Goal: Task Accomplishment & Management: Manage account settings

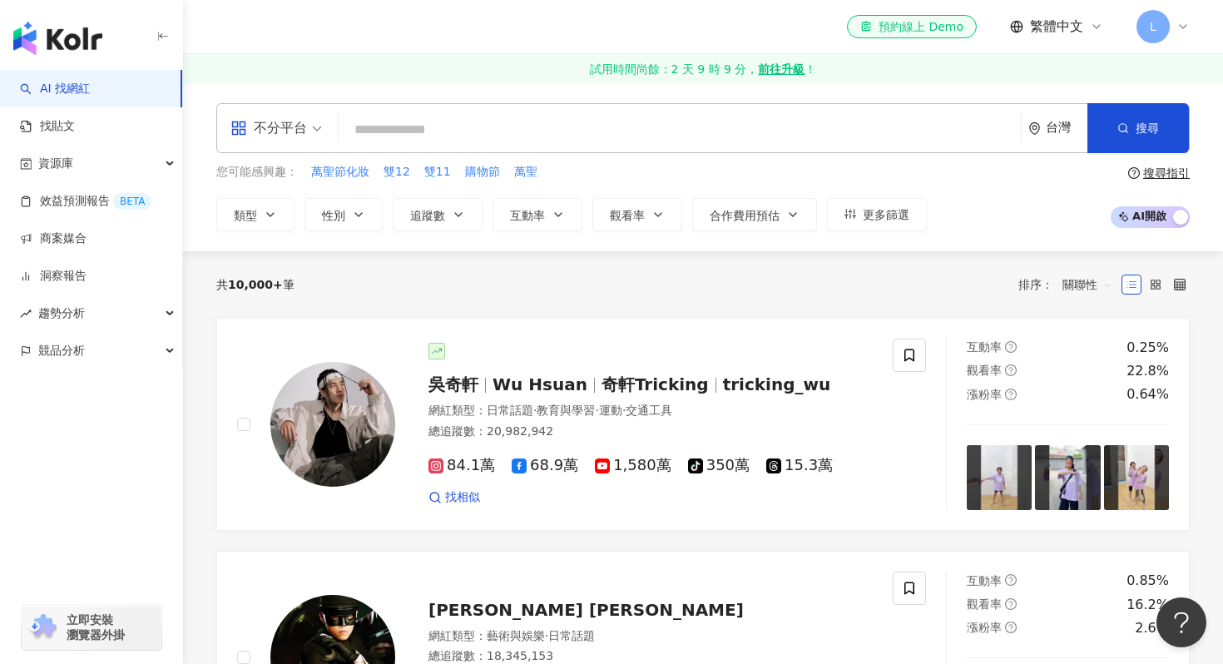
click at [1178, 18] on div "L" at bounding box center [1163, 26] width 53 height 33
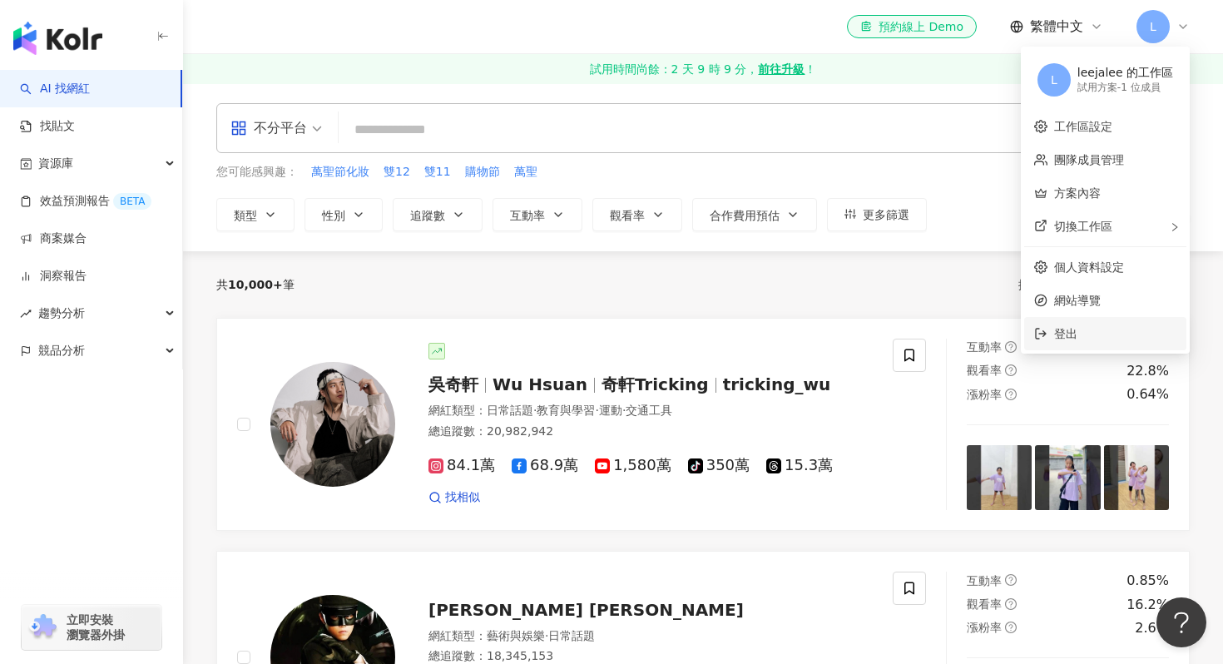
click at [1085, 340] on span "登出" at bounding box center [1116, 334] width 122 height 18
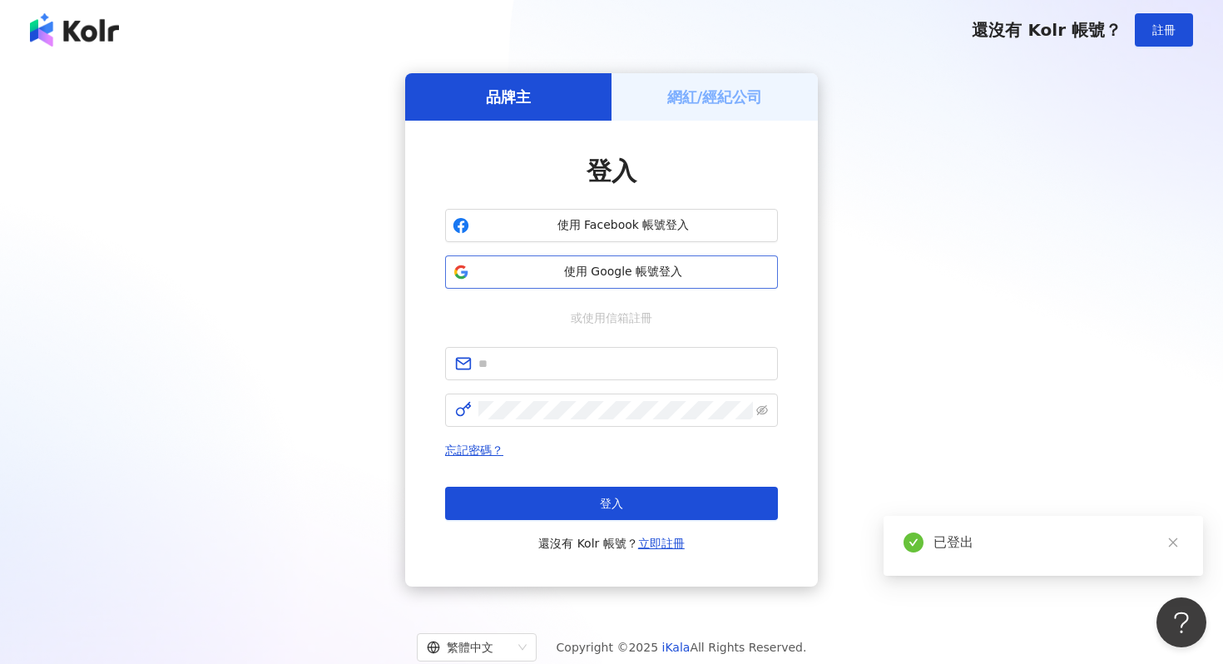
click at [675, 276] on span "使用 Google 帳號登入" at bounding box center [623, 272] width 295 height 17
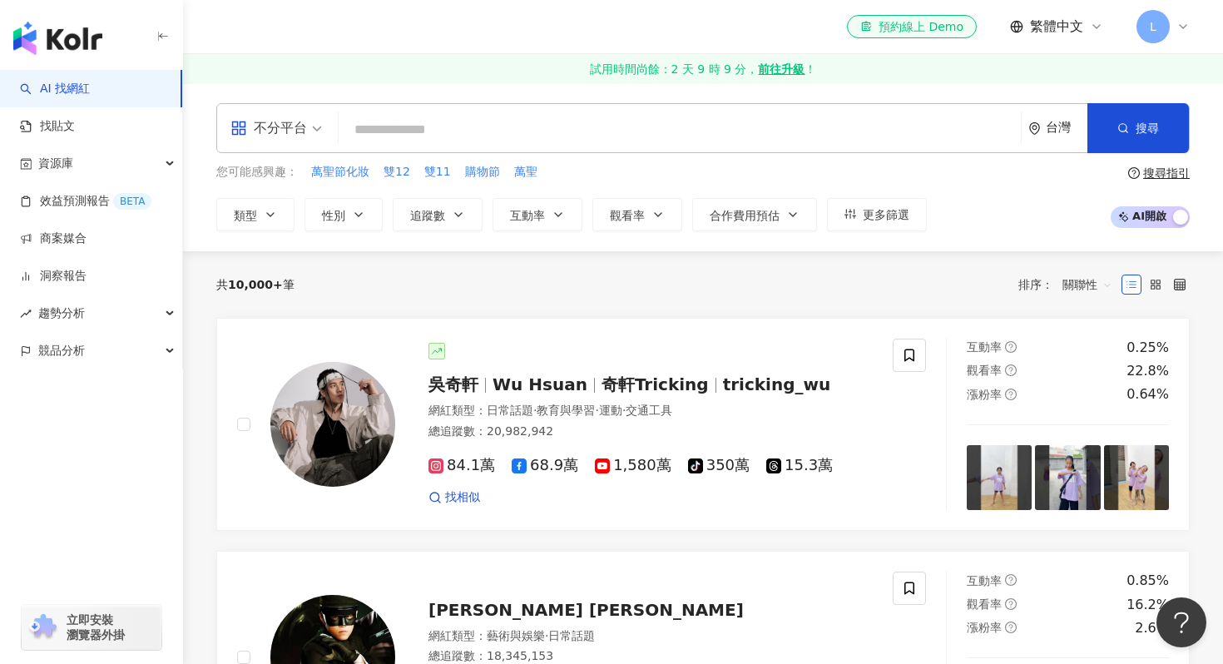
click at [1174, 32] on div "L" at bounding box center [1163, 26] width 53 height 33
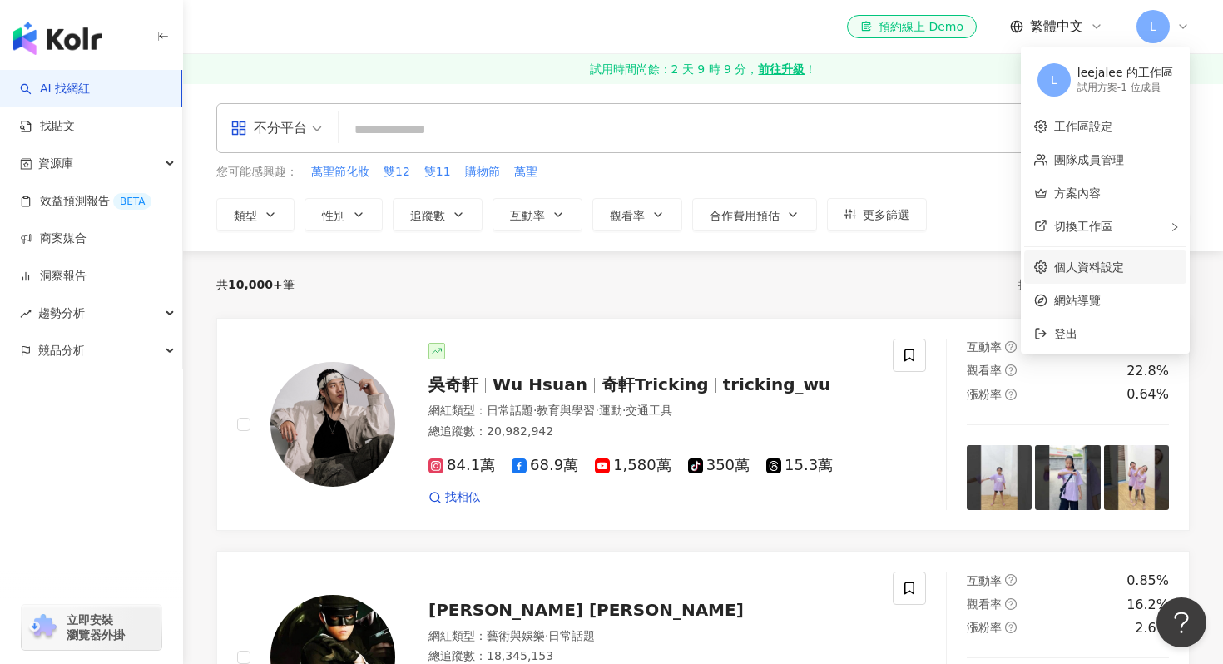
click at [1119, 265] on link "個人資料設定" at bounding box center [1090, 267] width 70 height 13
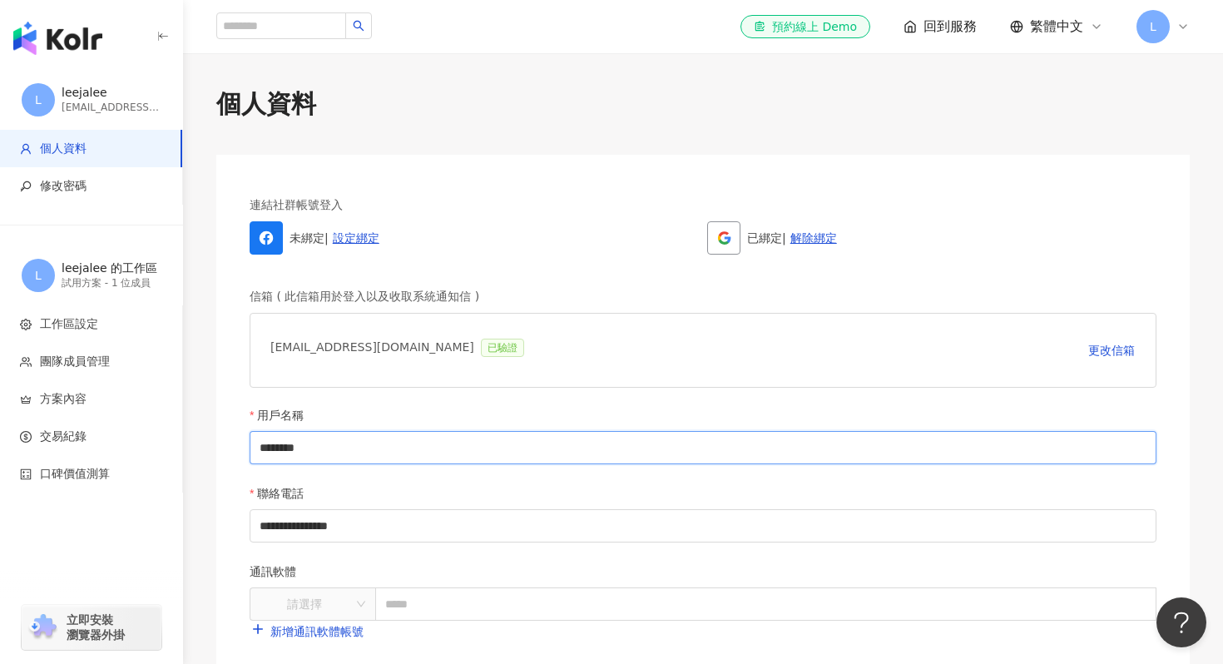
click at [706, 459] on input "********" at bounding box center [703, 447] width 907 height 33
type input "*"
type input "*****"
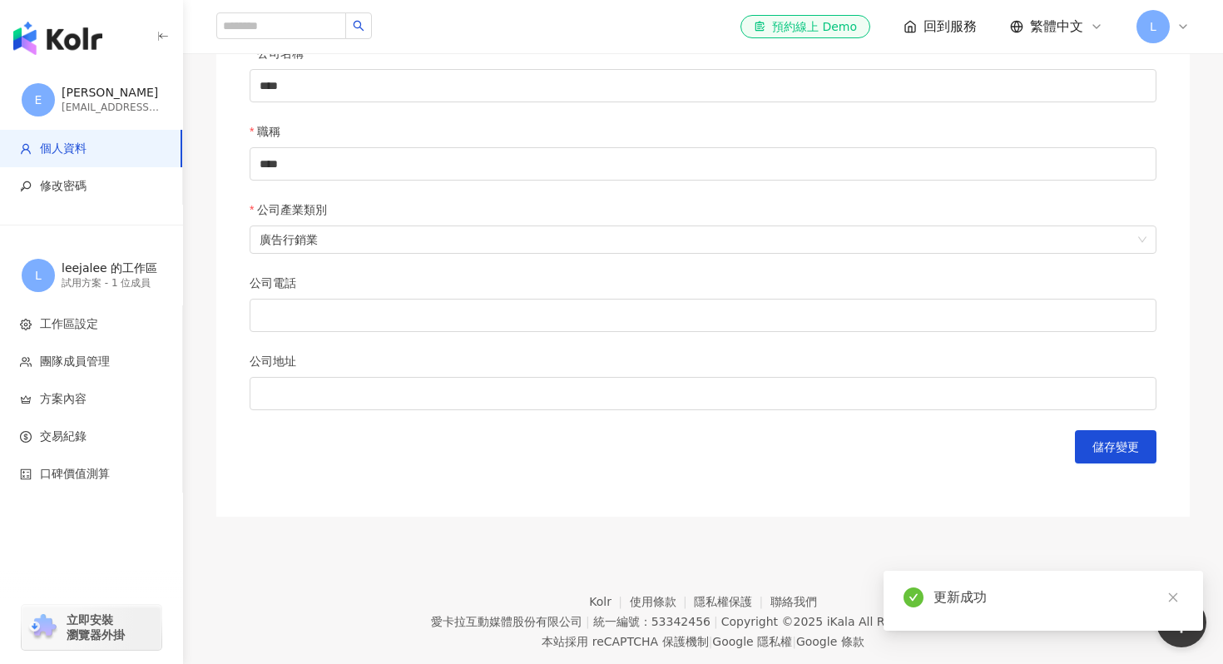
scroll to position [734, 0]
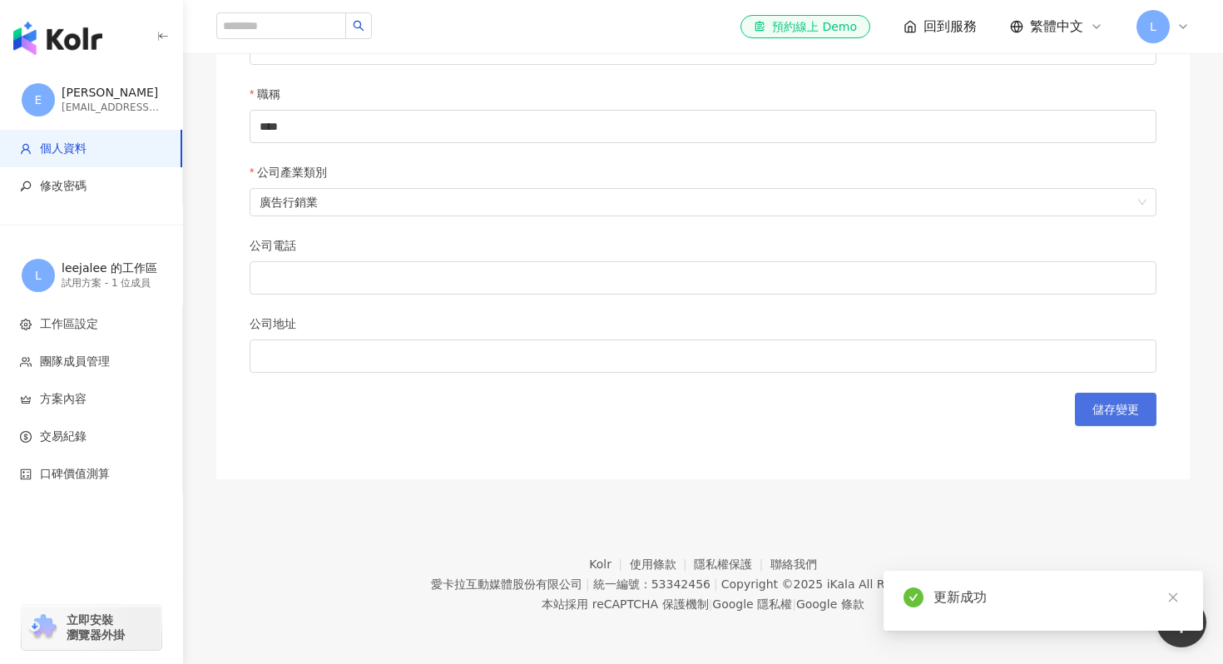
click at [1119, 409] on span "儲存變更" at bounding box center [1116, 409] width 47 height 13
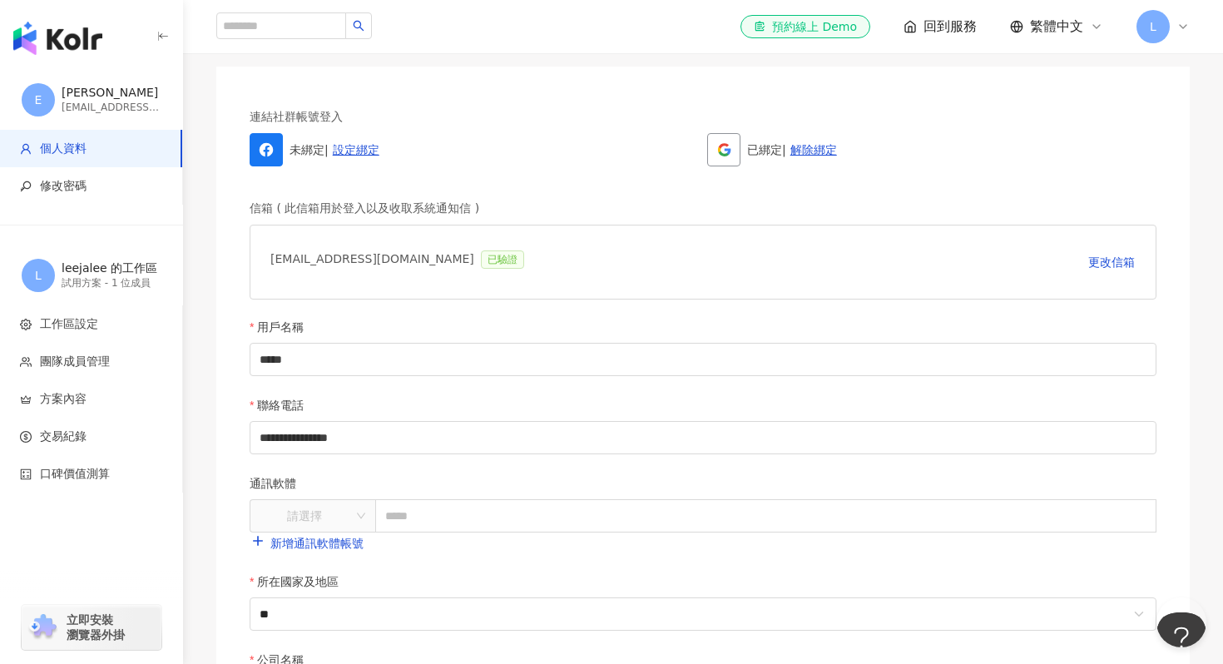
scroll to position [72, 0]
